Goal: Transaction & Acquisition: Purchase product/service

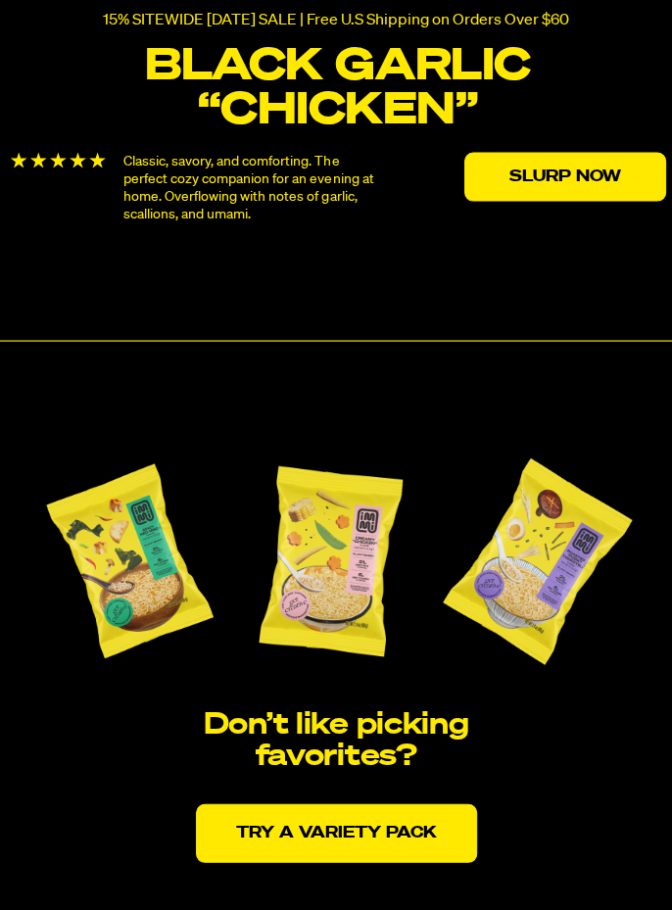
scroll to position [3500, 0]
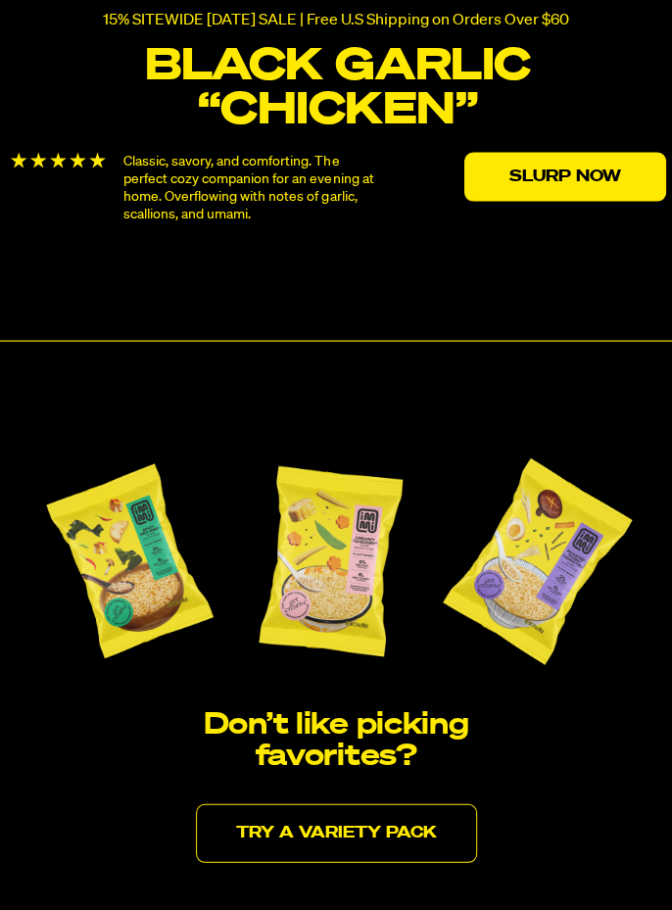
click at [332, 820] on link "Try a variety pack" at bounding box center [336, 833] width 281 height 59
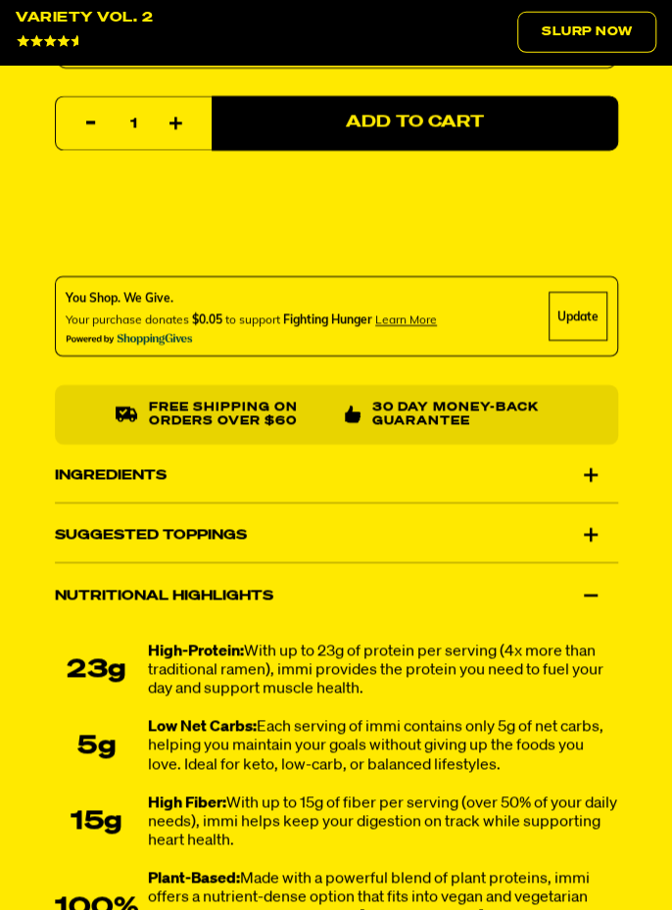
scroll to position [1787, 0]
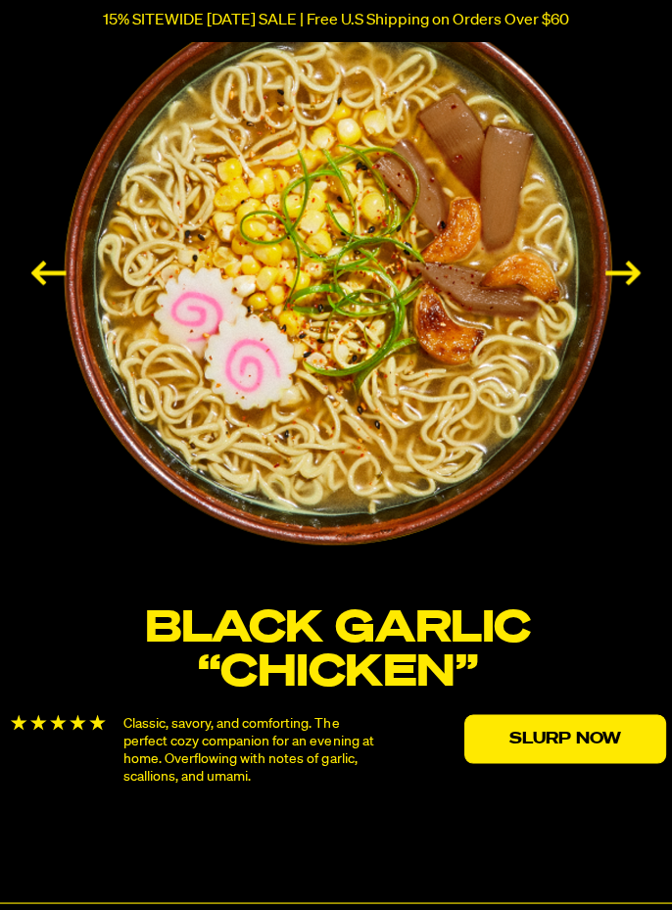
scroll to position [2940, 0]
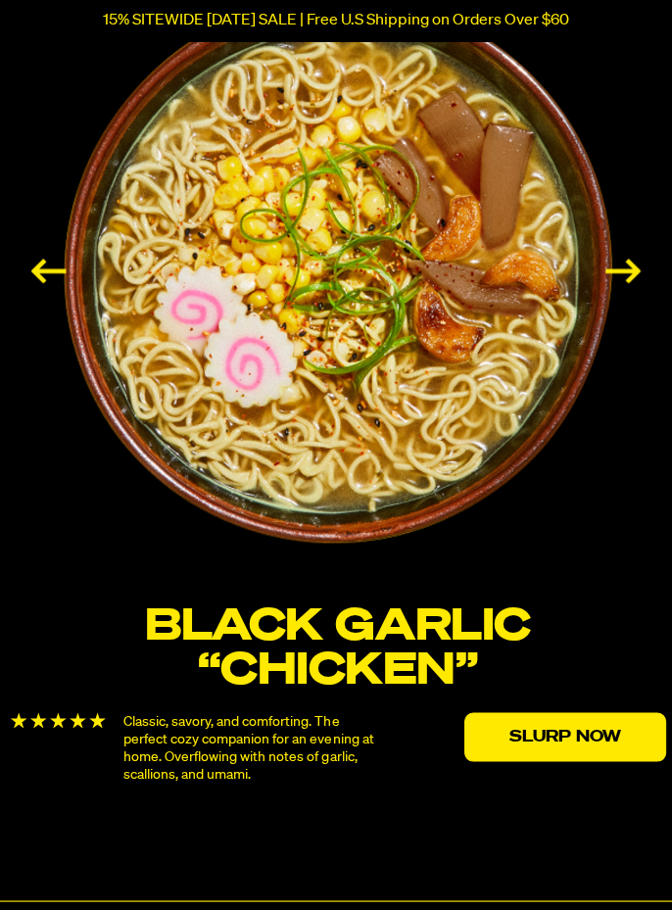
click at [548, 714] on link "Slurp Now" at bounding box center [564, 736] width 202 height 49
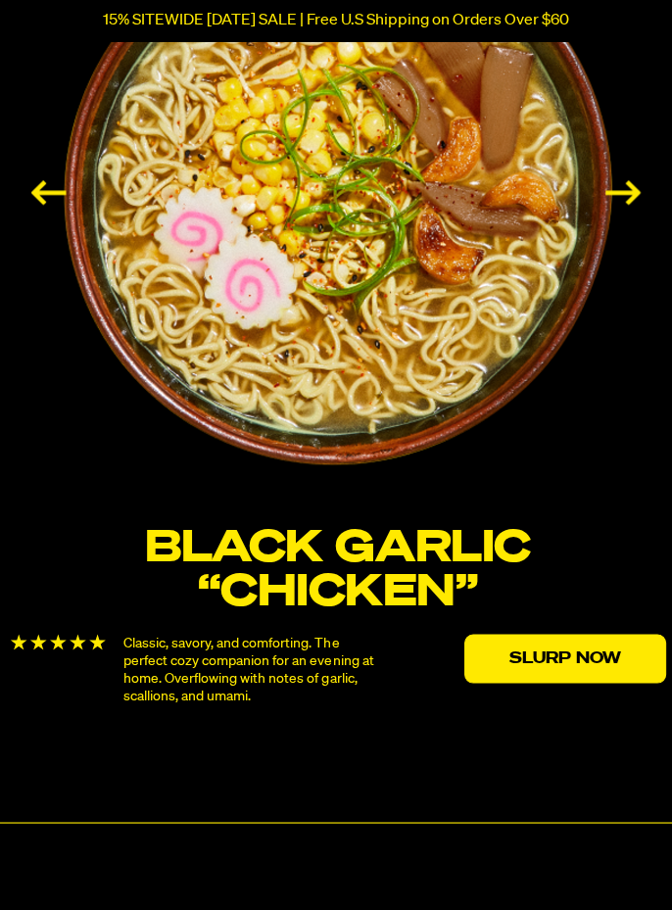
scroll to position [3034, 0]
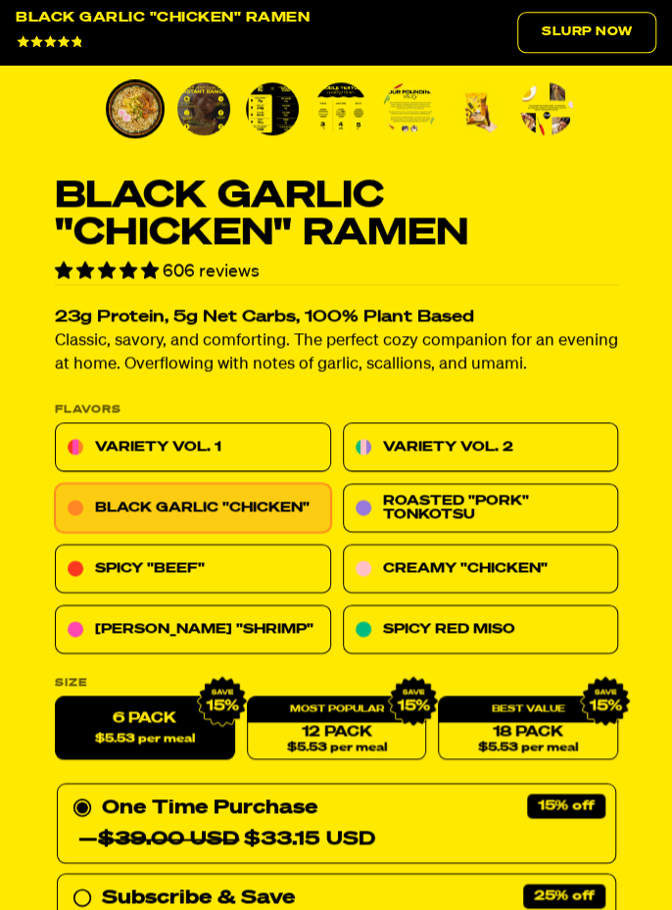
scroll to position [754, 0]
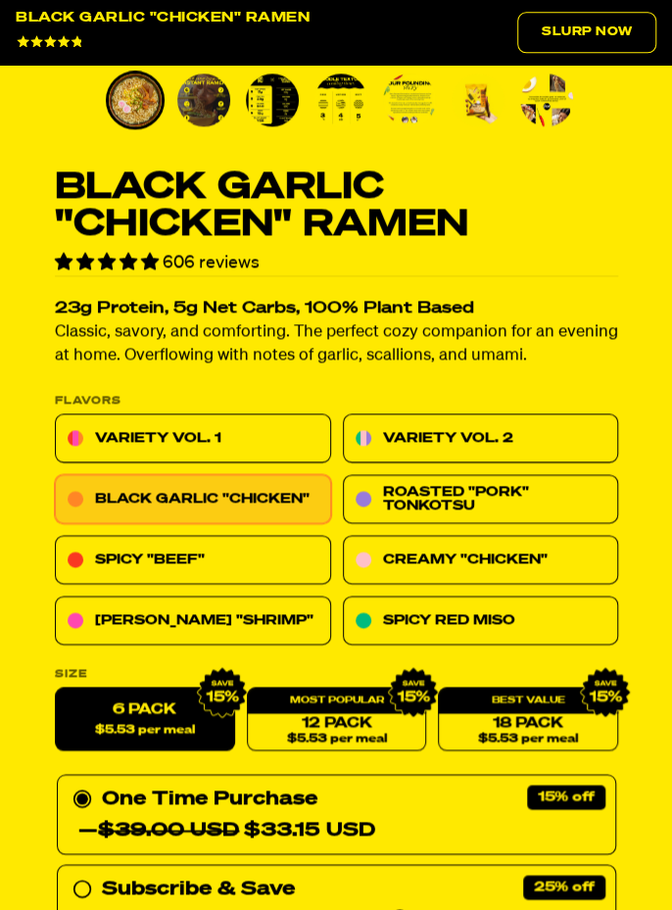
click at [334, 707] on div "12 Pack $5.53 per meal" at bounding box center [336, 719] width 180 height 64
click at [154, 733] on span "$5.53 per meal" at bounding box center [144, 730] width 100 height 13
click at [56, 688] on input "6 Pack $5.53 per meal" at bounding box center [55, 687] width 1 height 1
click at [317, 725] on link "12 Pack $5.53 per meal" at bounding box center [336, 719] width 180 height 64
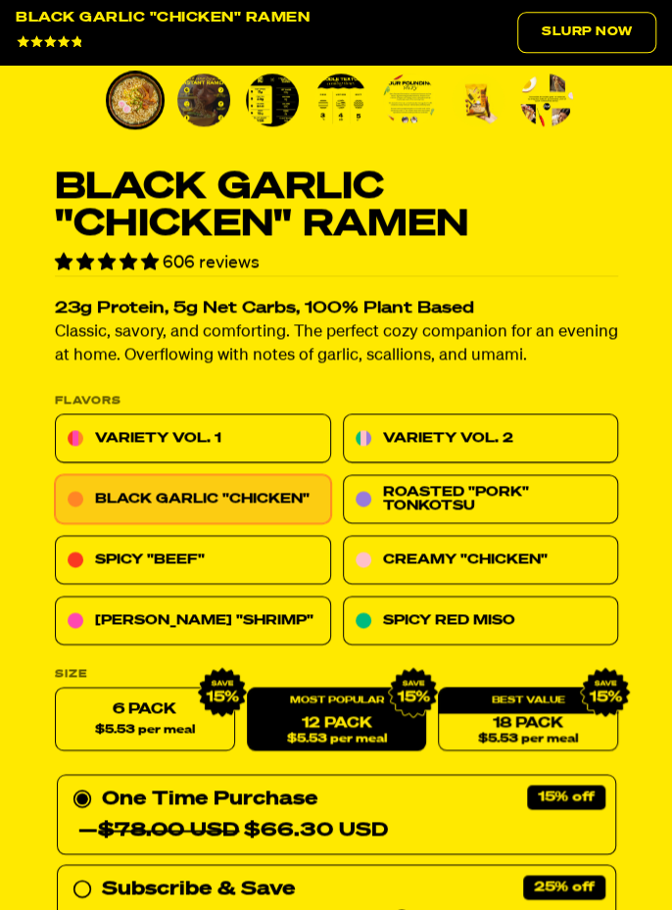
click at [170, 718] on label "6 Pack $5.53 per meal" at bounding box center [145, 719] width 180 height 64
click at [56, 688] on input "6 Pack $5.53 per meal" at bounding box center [55, 687] width 1 height 1
radio input "true"
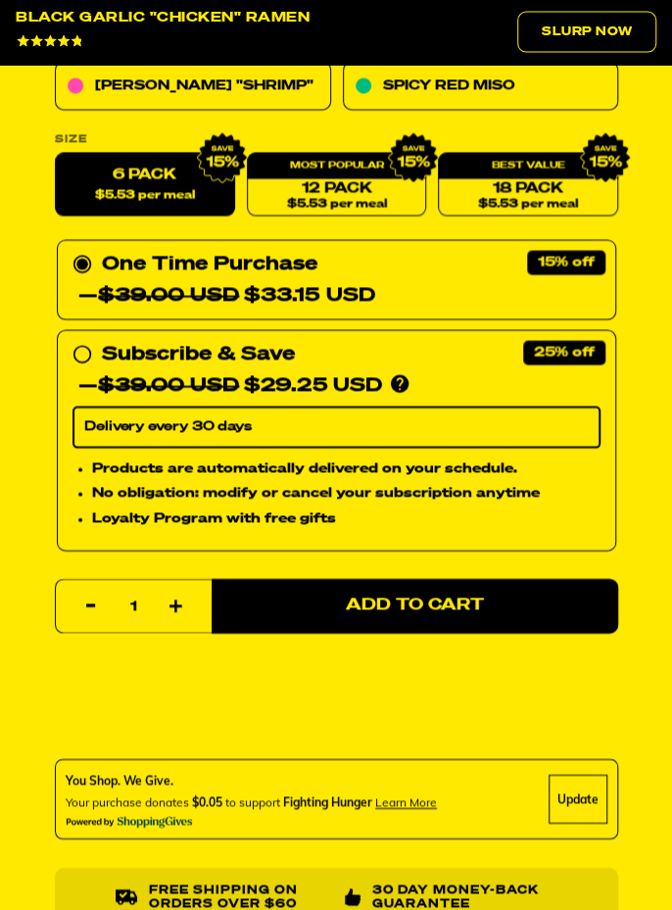
scroll to position [1362, 0]
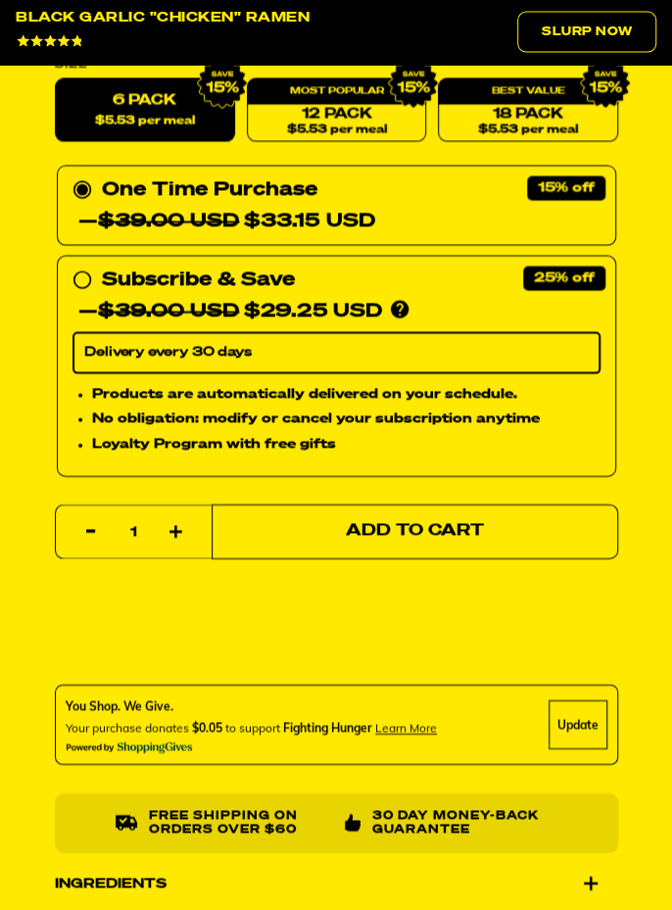
click at [427, 530] on span "Add to Cart" at bounding box center [415, 531] width 138 height 17
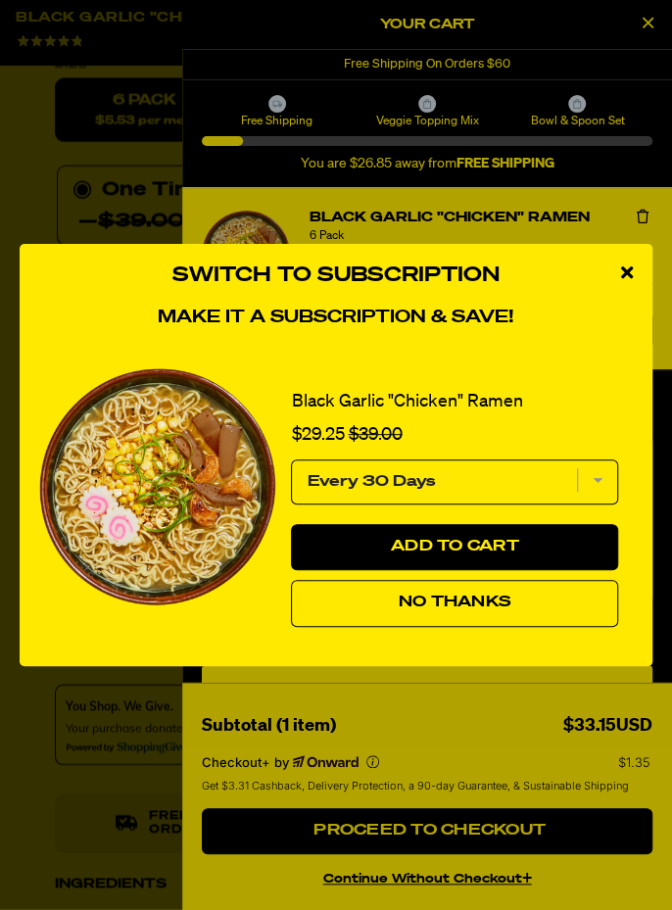
click at [442, 610] on span "No Thanks" at bounding box center [455, 603] width 113 height 16
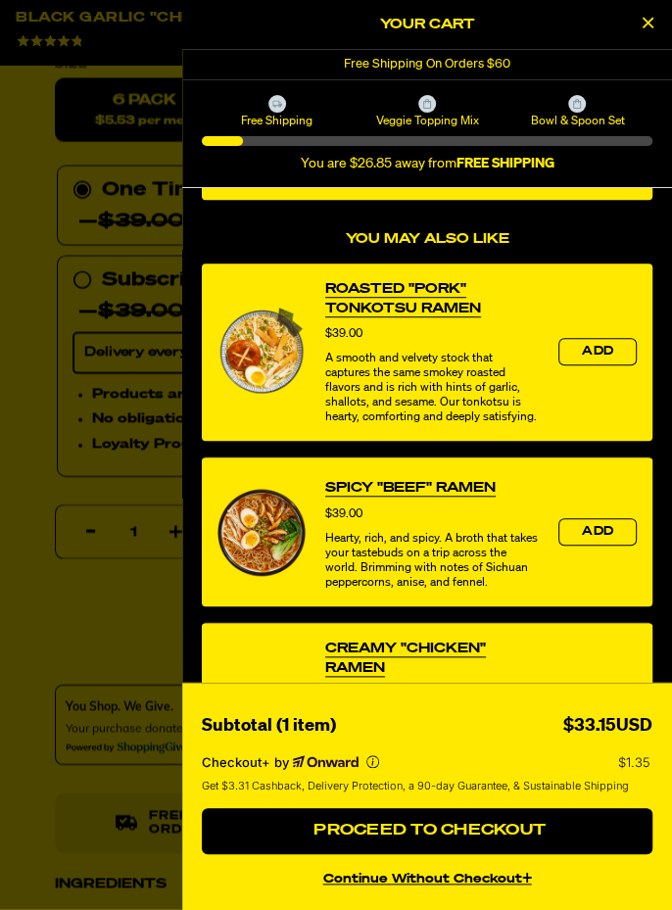
scroll to position [446, 0]
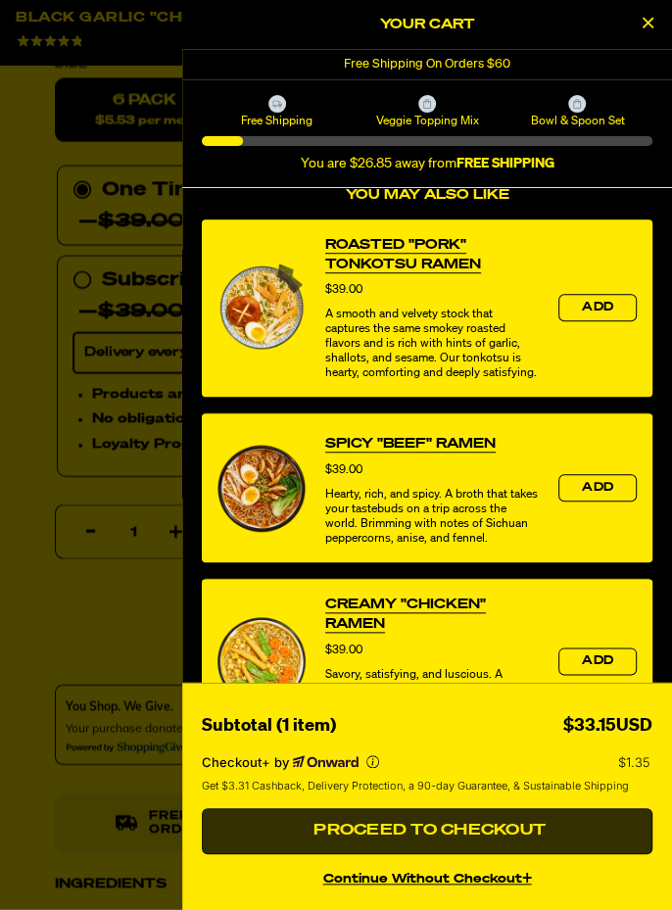
click at [529, 839] on span "Proceed to Checkout" at bounding box center [427, 831] width 237 height 16
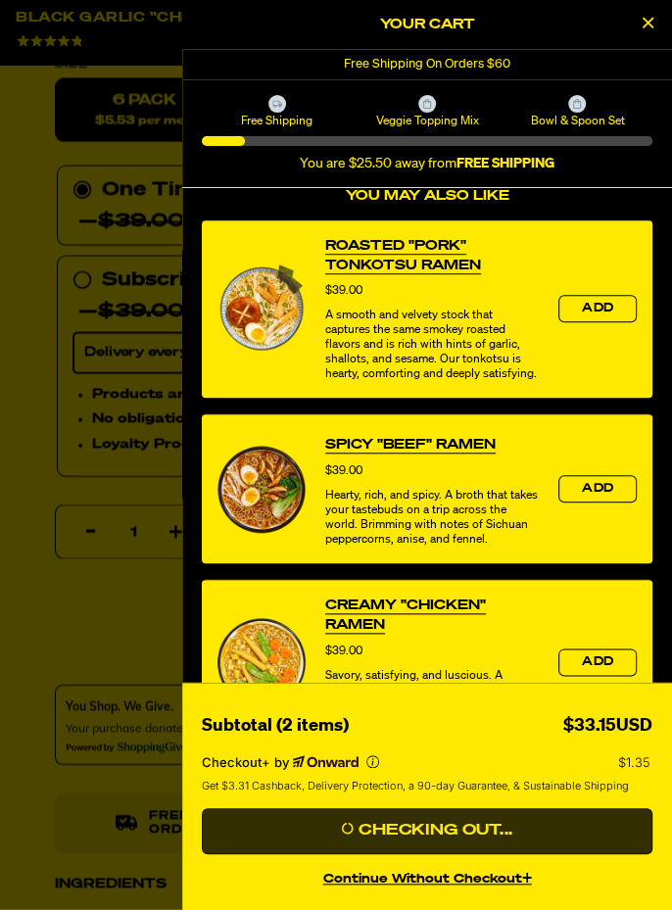
scroll to position [447, 0]
